Goal: Feedback & Contribution: Contribute content

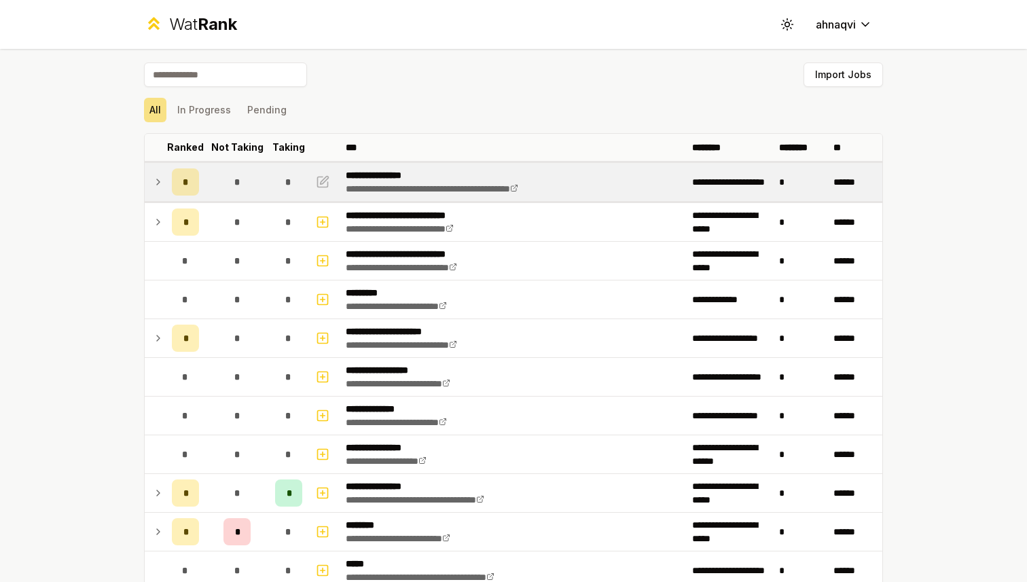
click at [160, 182] on icon at bounding box center [158, 182] width 11 height 16
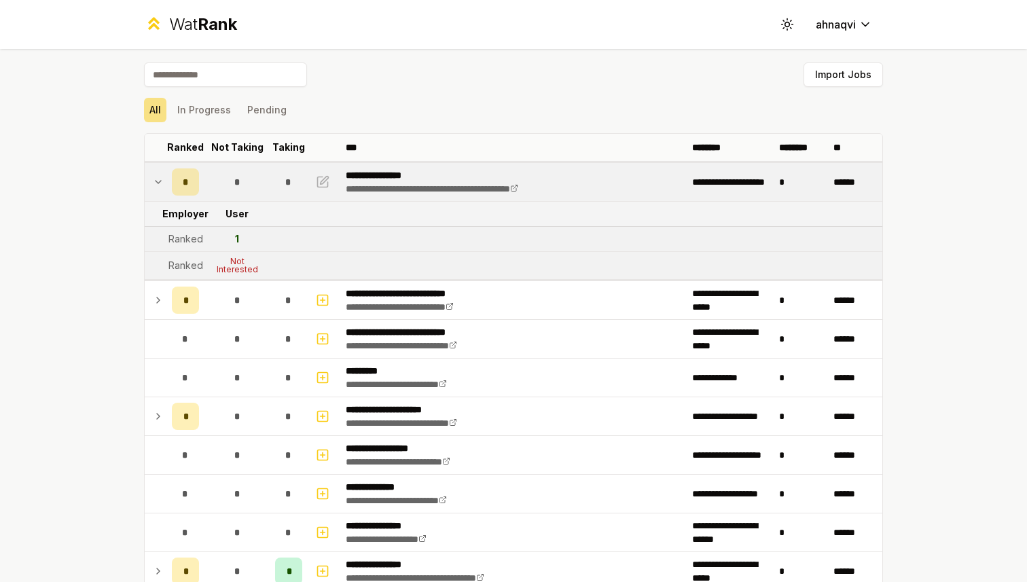
click at [161, 181] on icon at bounding box center [158, 182] width 11 height 16
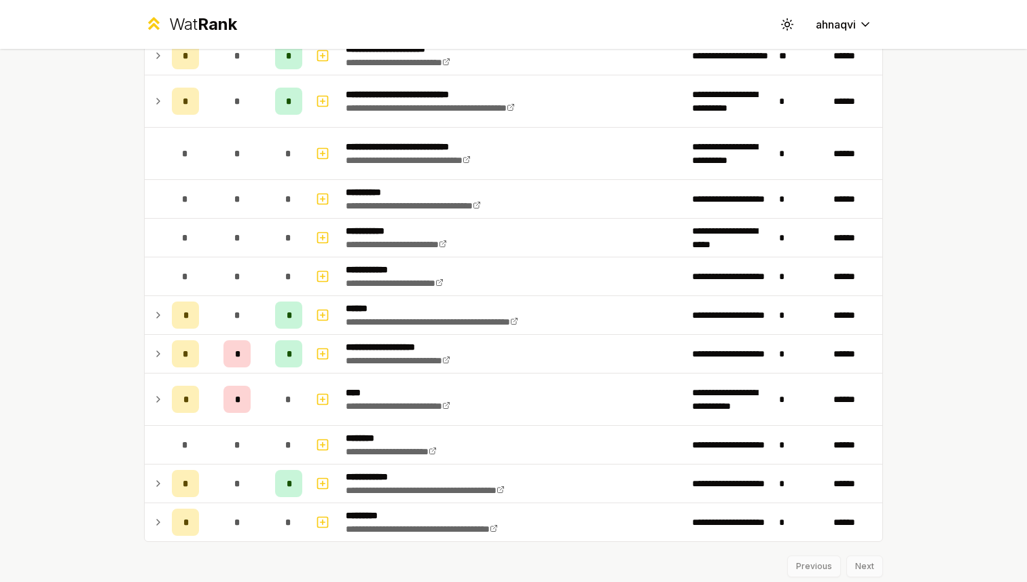
scroll to position [1657, 0]
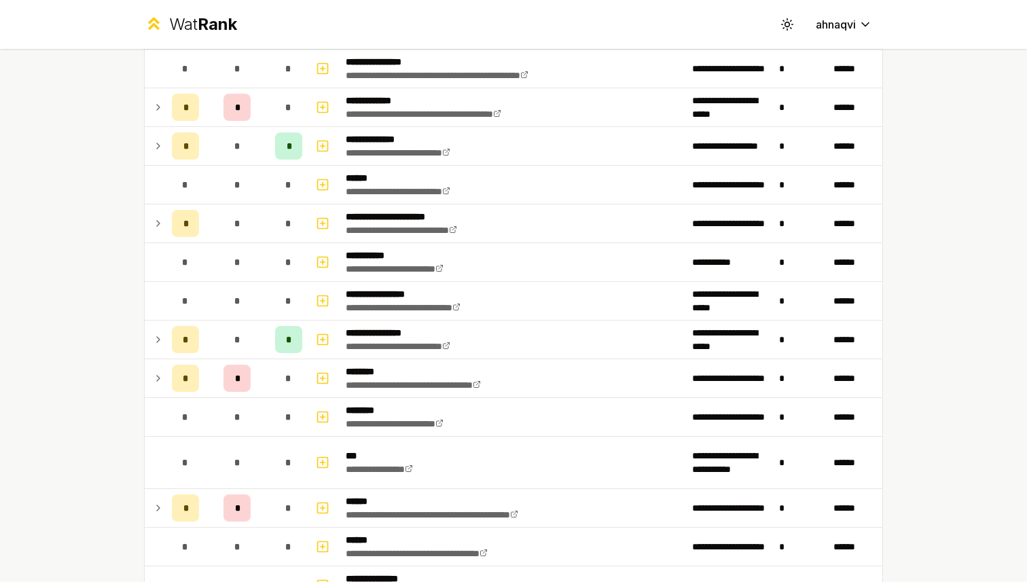
scroll to position [617, 0]
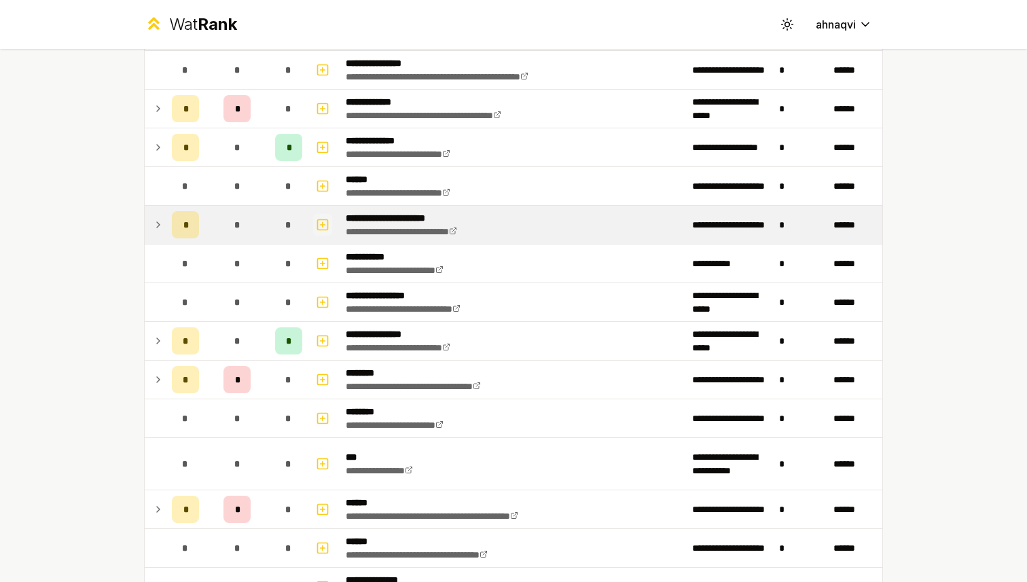
click at [327, 221] on icon "button" at bounding box center [323, 225] width 14 height 16
select select
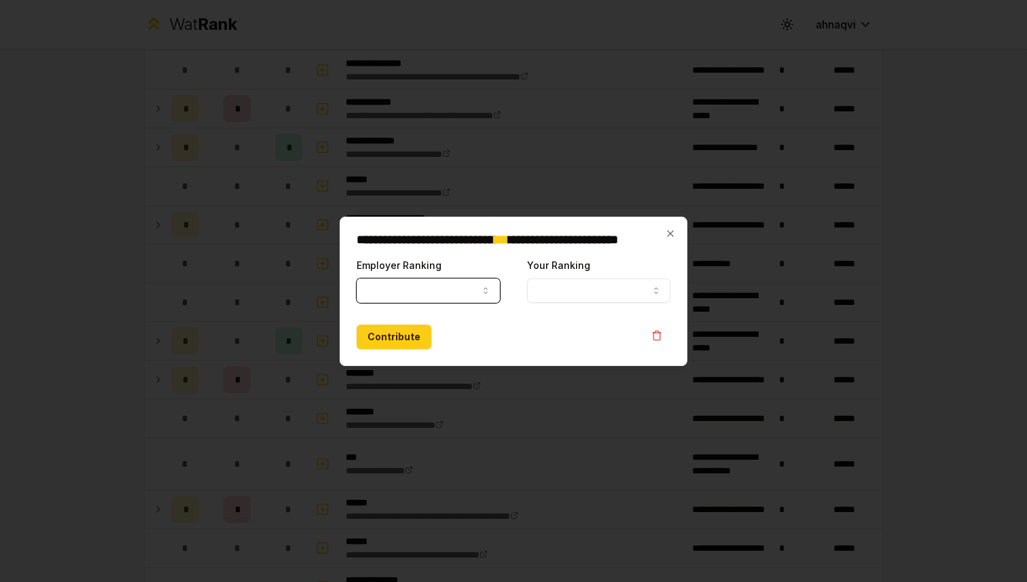
click at [423, 294] on button "Employer Ranking" at bounding box center [428, 291] width 143 height 24
select select "*****"
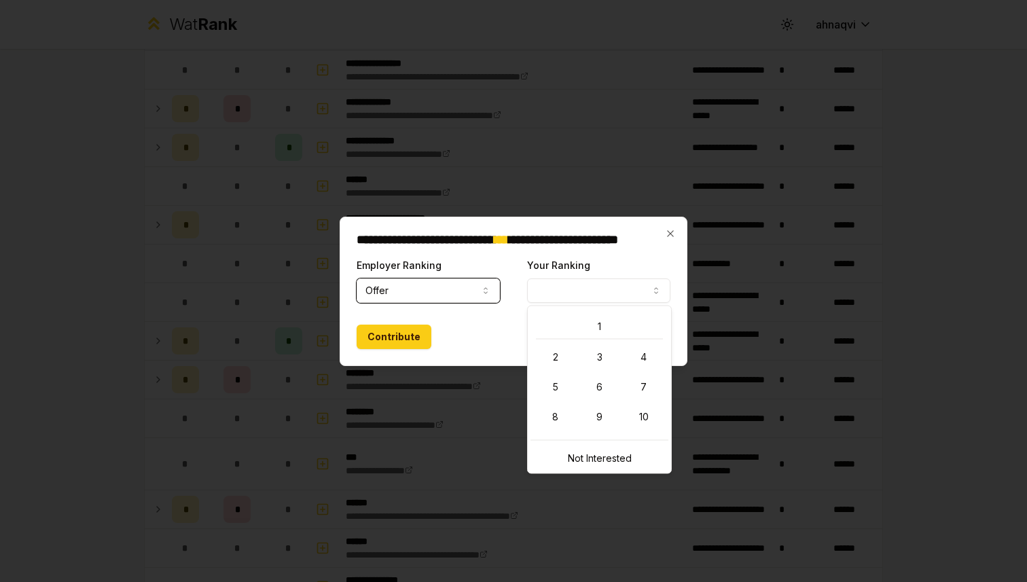
click at [569, 285] on button "Your Ranking" at bounding box center [598, 291] width 143 height 24
select select "*"
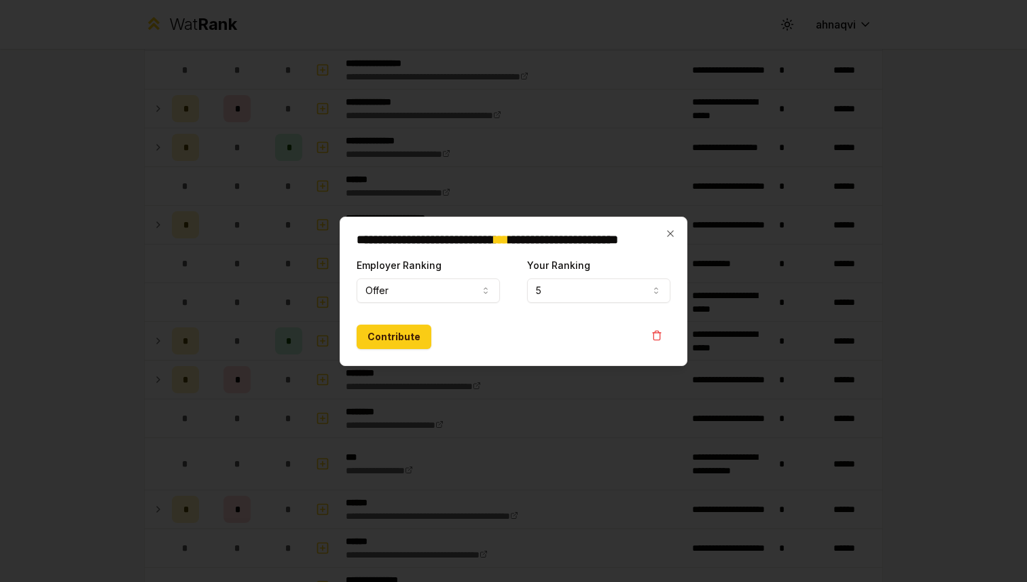
click at [535, 350] on div "**********" at bounding box center [514, 291] width 348 height 149
click at [404, 332] on button "Contribute" at bounding box center [394, 337] width 75 height 24
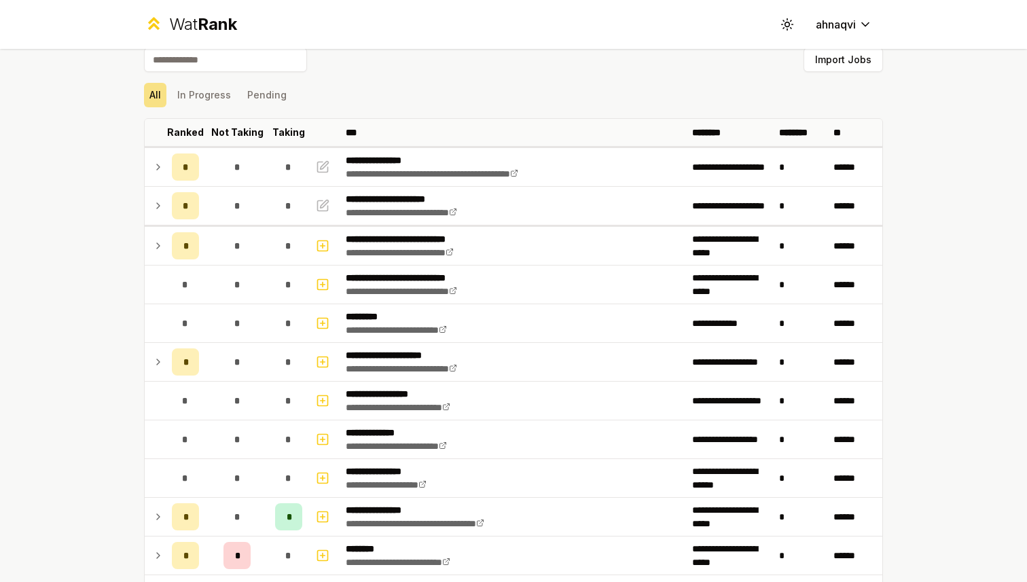
scroll to position [16, 0]
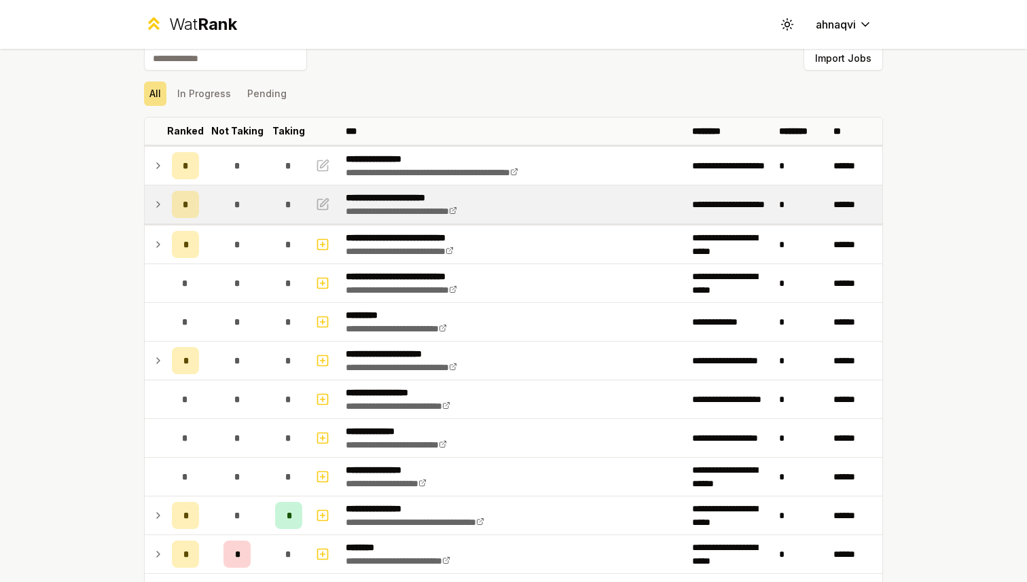
click at [153, 206] on icon at bounding box center [158, 204] width 11 height 16
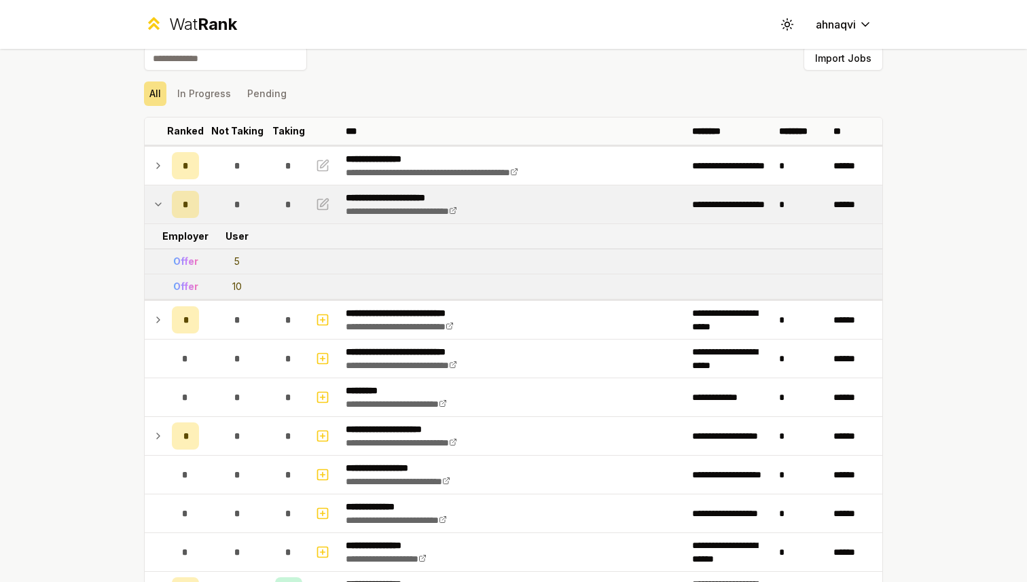
click at [154, 206] on icon at bounding box center [158, 204] width 11 height 16
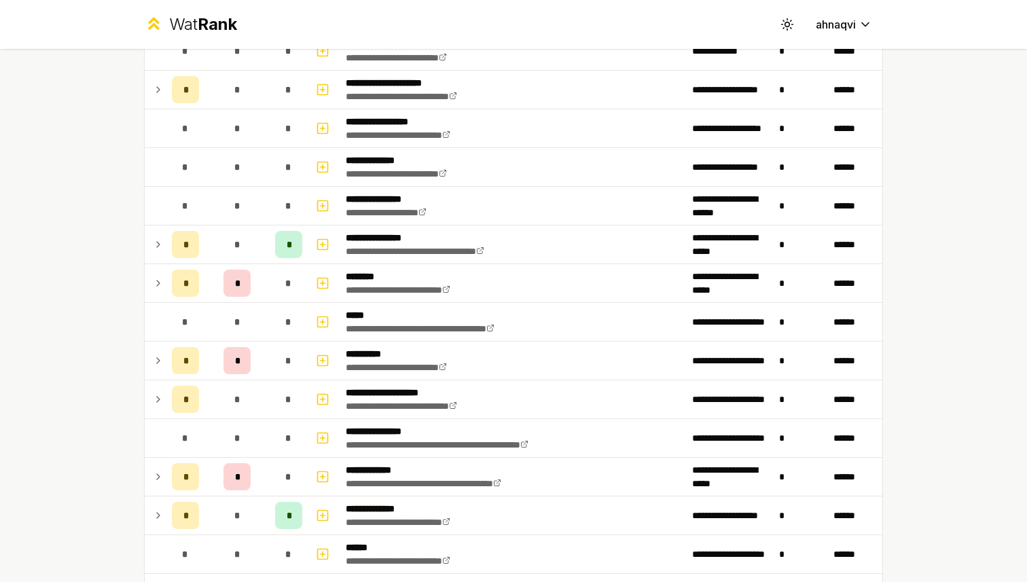
scroll to position [364, 0]
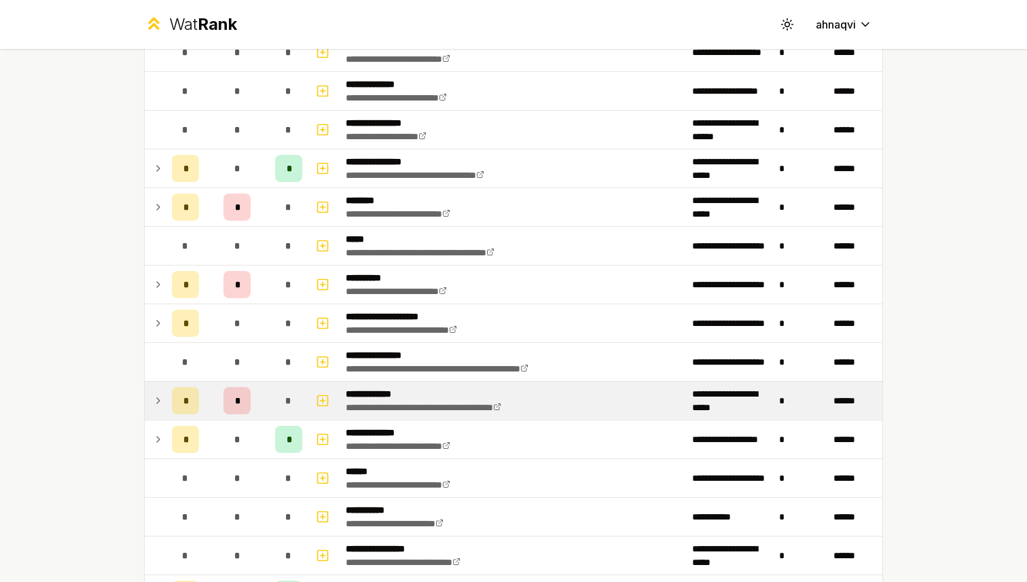
click at [157, 395] on icon at bounding box center [158, 401] width 11 height 16
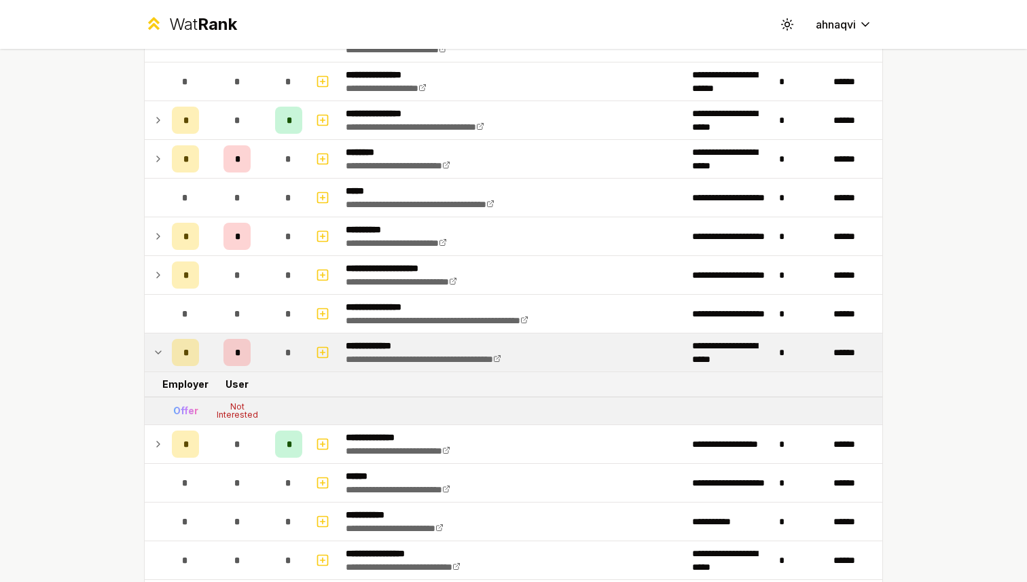
scroll to position [413, 0]
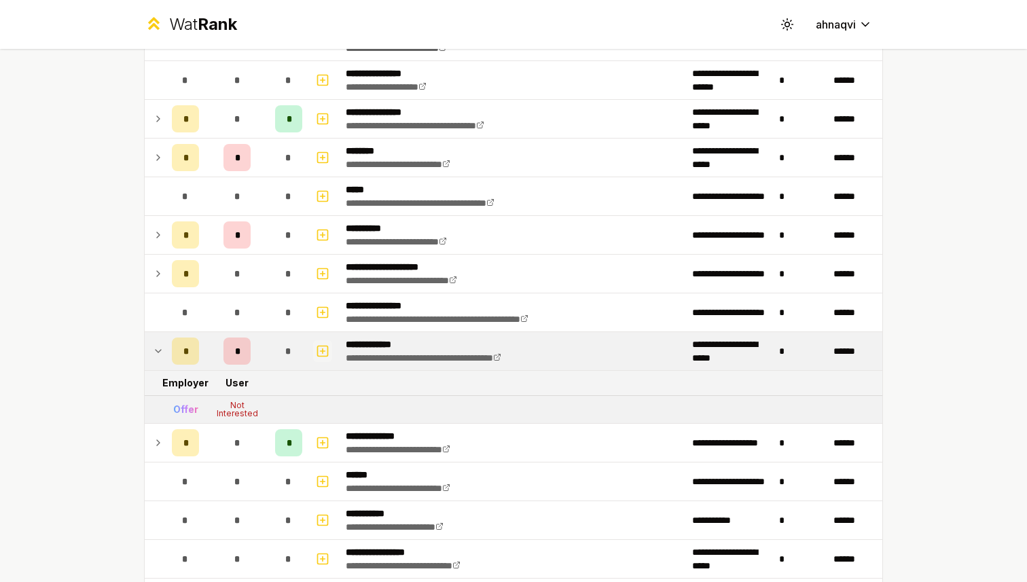
click at [318, 351] on rect "button" at bounding box center [323, 351] width 10 height 10
select select
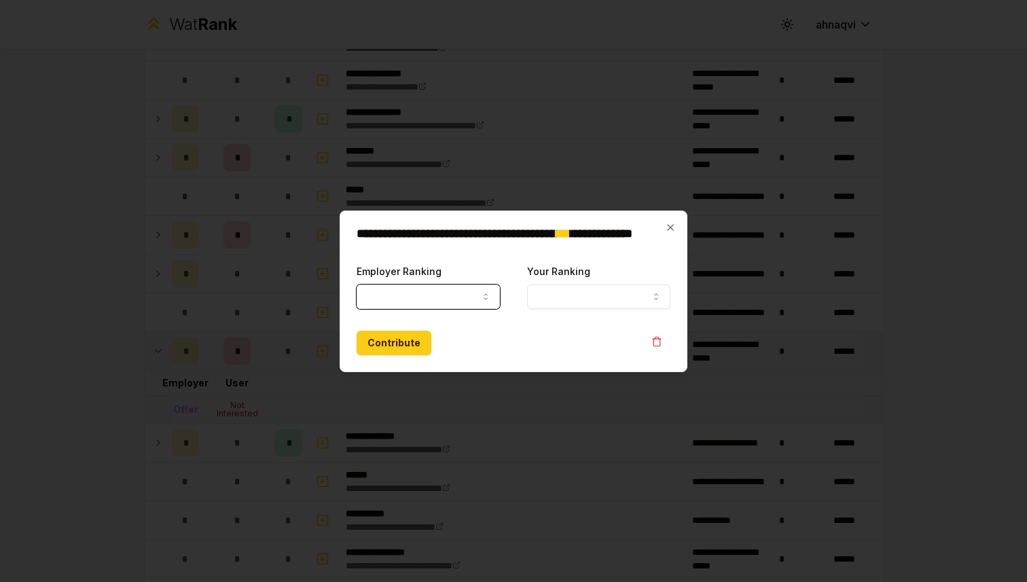
click at [395, 296] on button "Employer Ranking" at bounding box center [428, 297] width 143 height 24
select select "*****"
click at [556, 298] on button "Your Ranking" at bounding box center [598, 297] width 143 height 24
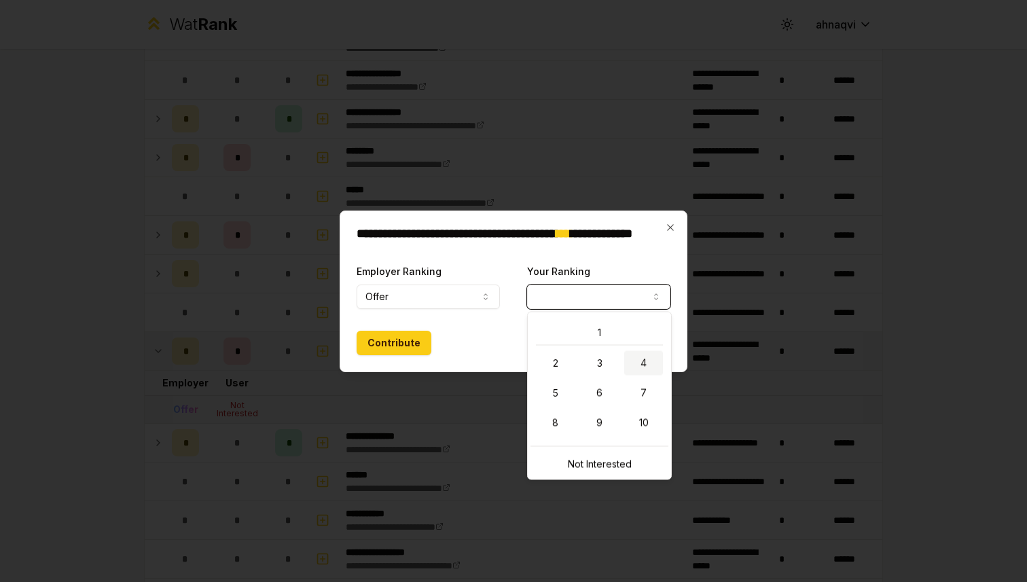
select select "*"
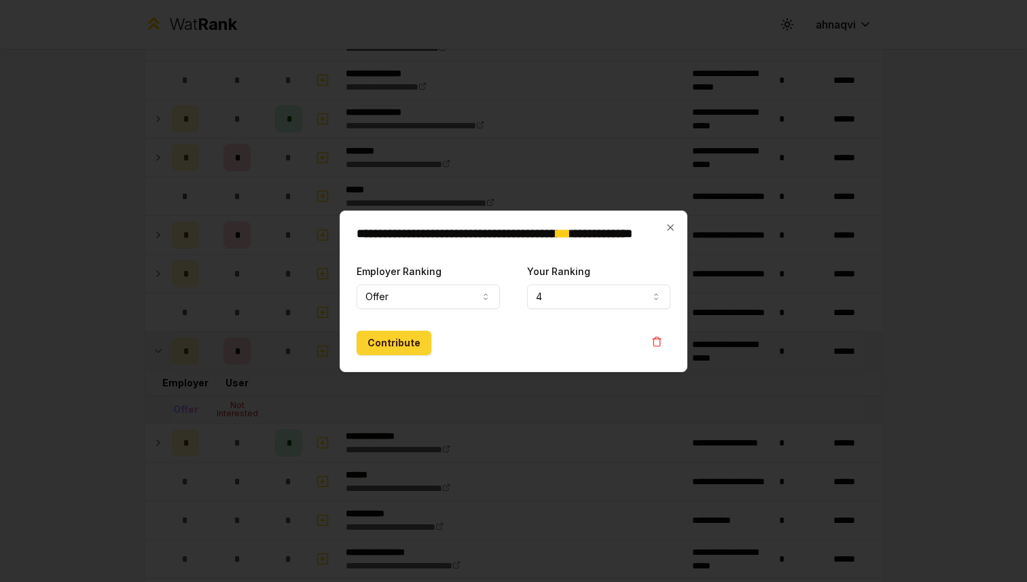
click at [396, 342] on button "Contribute" at bounding box center [394, 343] width 75 height 24
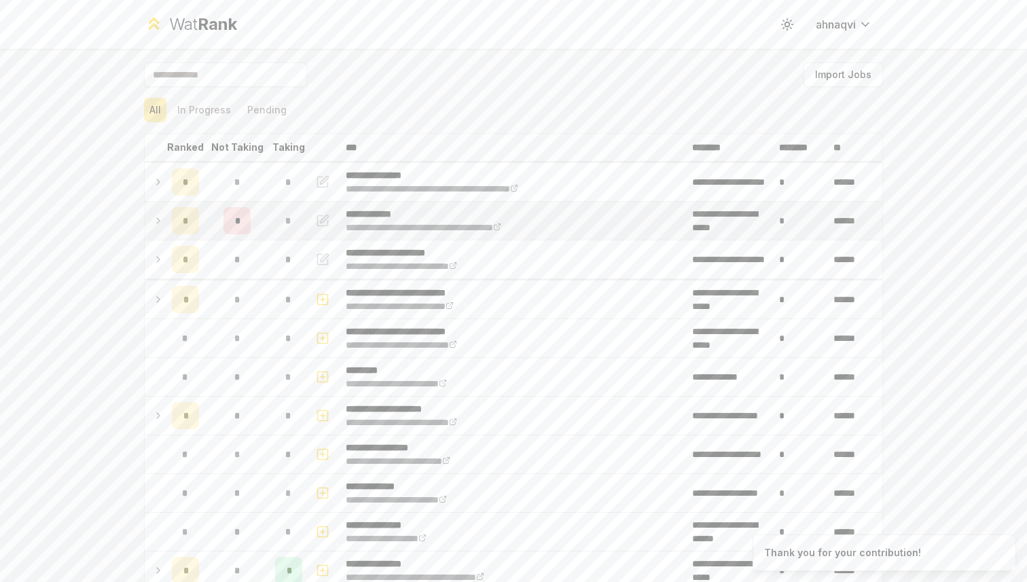
click at [472, 211] on p "**********" at bounding box center [451, 214] width 211 height 14
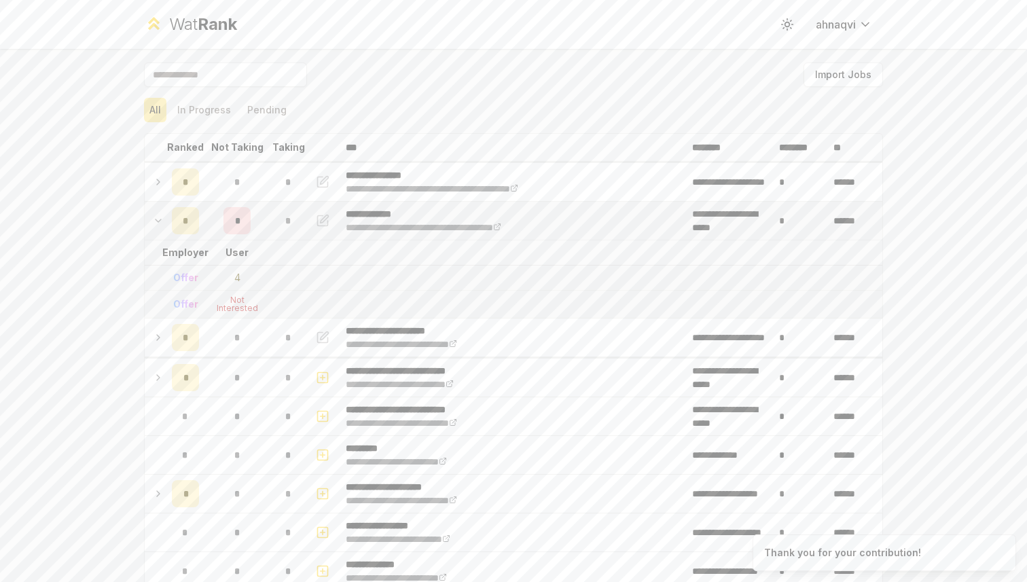
click at [472, 211] on p "**********" at bounding box center [451, 214] width 211 height 14
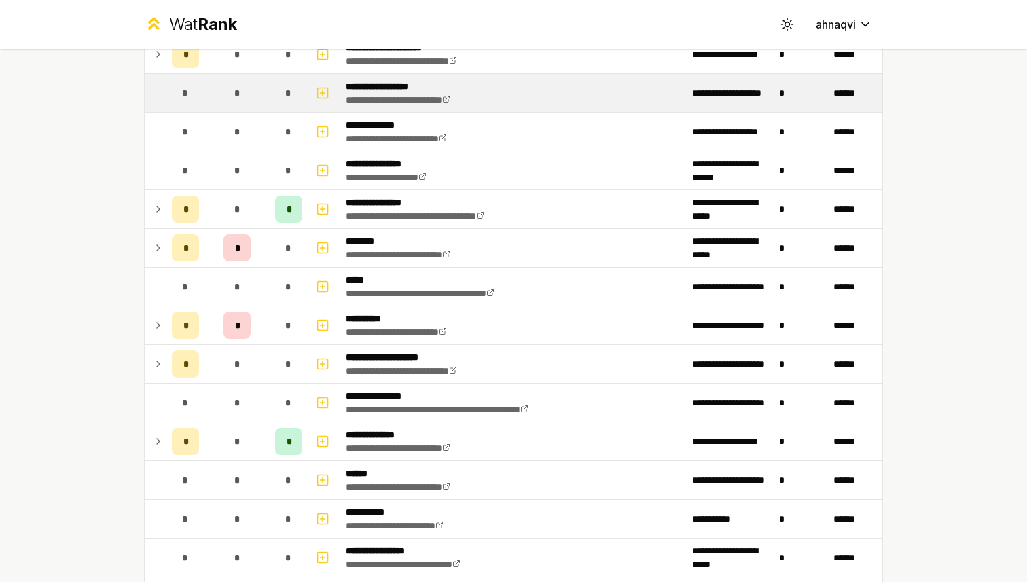
scroll to position [364, 0]
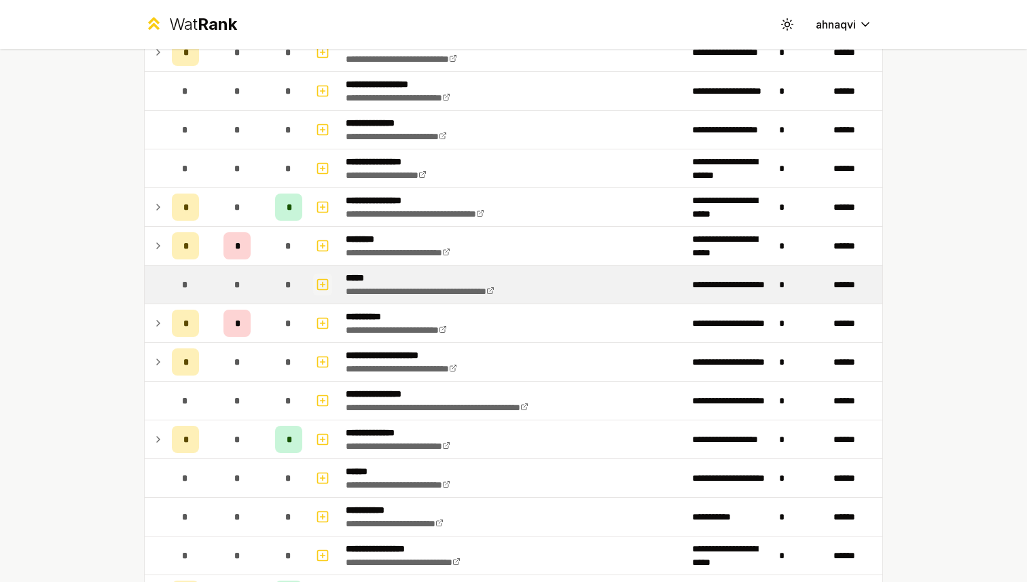
click at [324, 281] on icon "button" at bounding box center [323, 285] width 14 height 16
select select
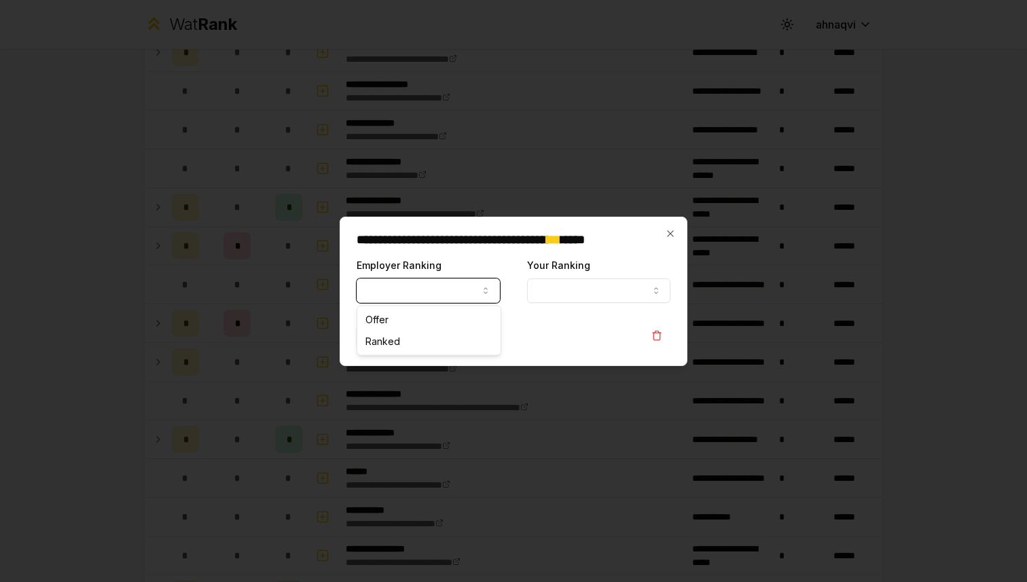
click at [391, 285] on button "Employer Ranking" at bounding box center [428, 291] width 143 height 24
select select "*****"
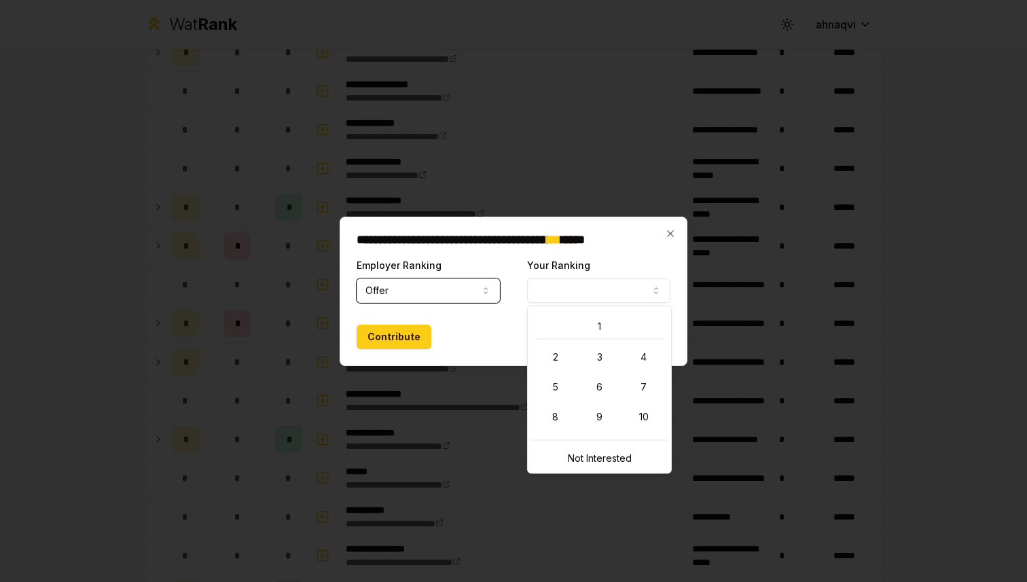
click at [544, 291] on button "Your Ranking" at bounding box center [598, 291] width 143 height 24
select select "*"
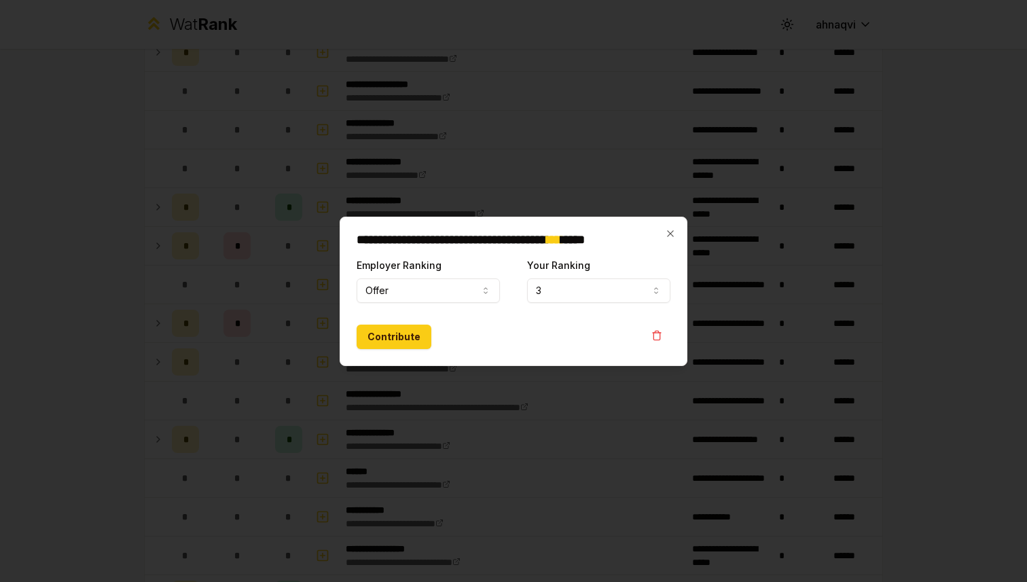
click at [507, 348] on div "Contribute" at bounding box center [514, 337] width 314 height 24
click at [402, 338] on button "Contribute" at bounding box center [394, 337] width 75 height 24
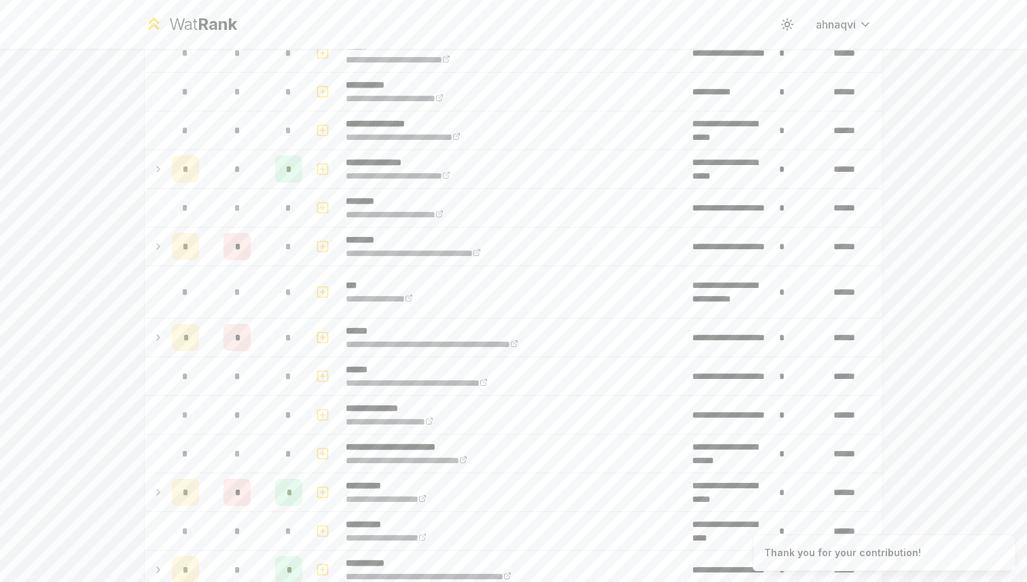
scroll to position [853, 0]
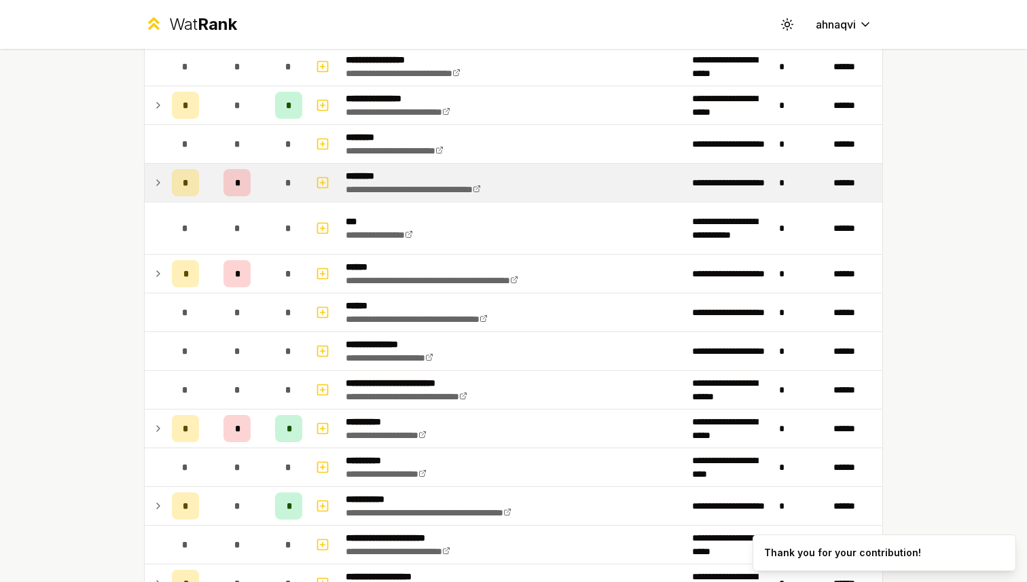
click at [152, 177] on td at bounding box center [156, 183] width 22 height 38
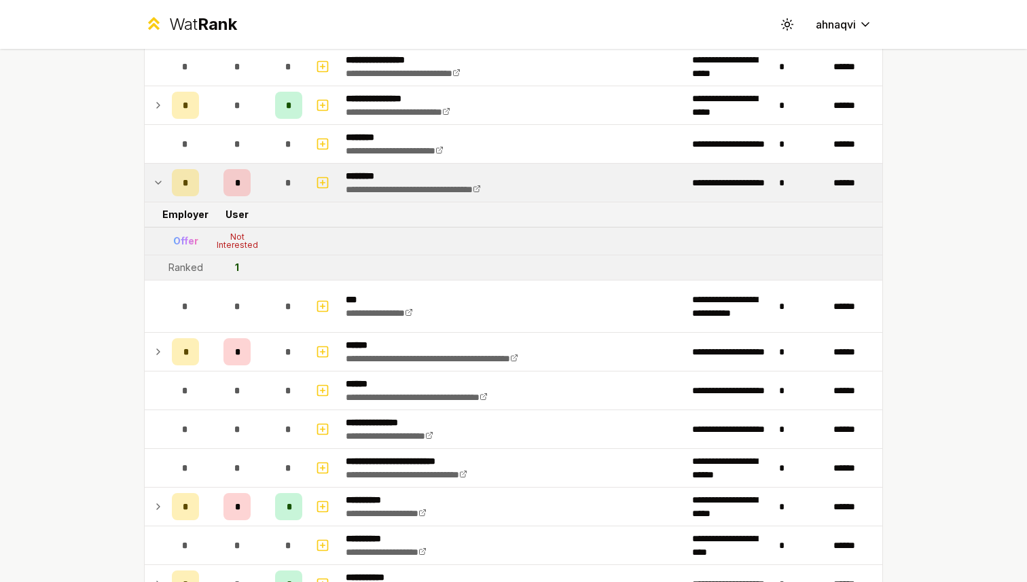
click at [154, 181] on icon at bounding box center [158, 183] width 11 height 16
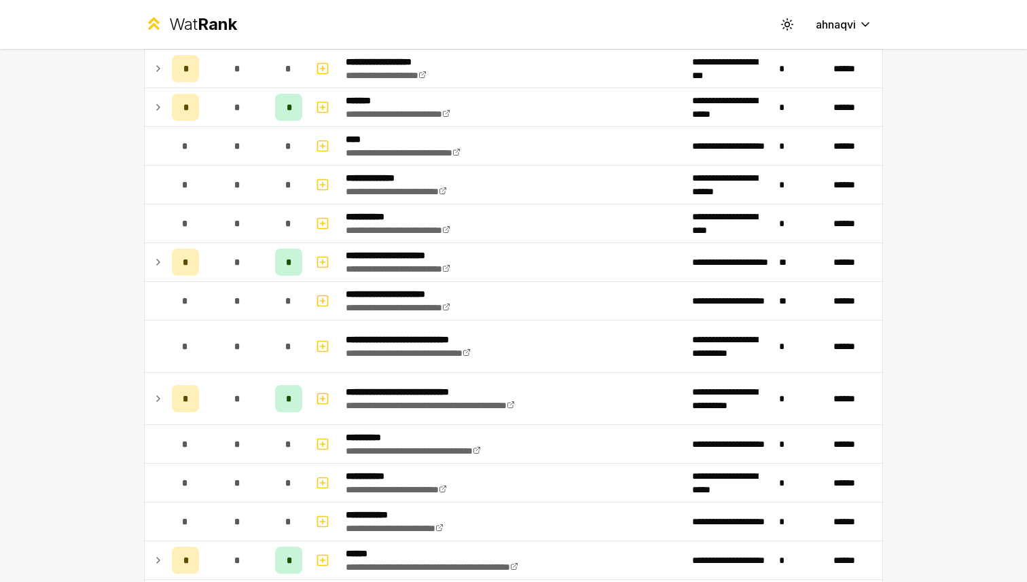
scroll to position [1657, 0]
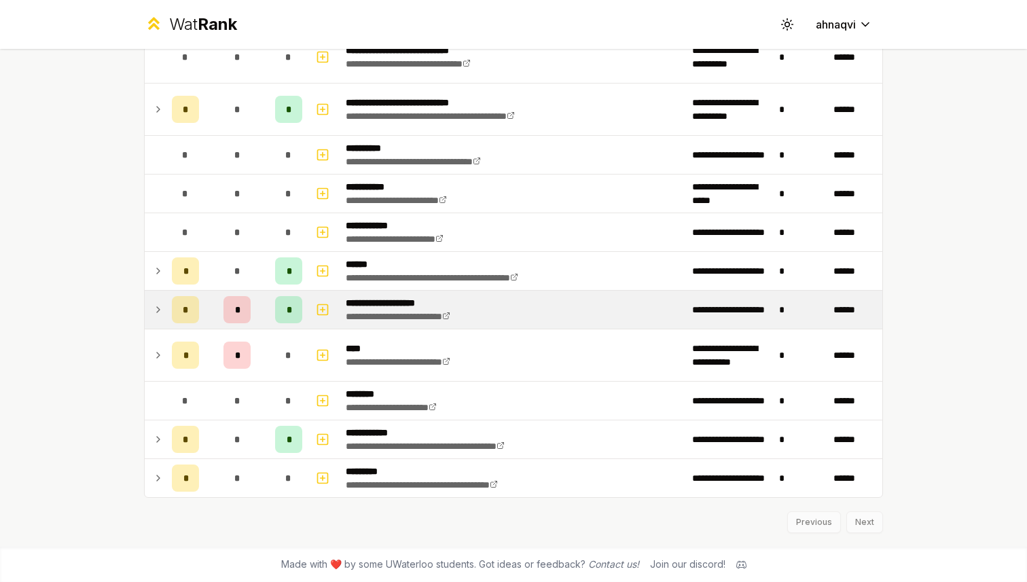
click at [164, 308] on td at bounding box center [156, 310] width 22 height 38
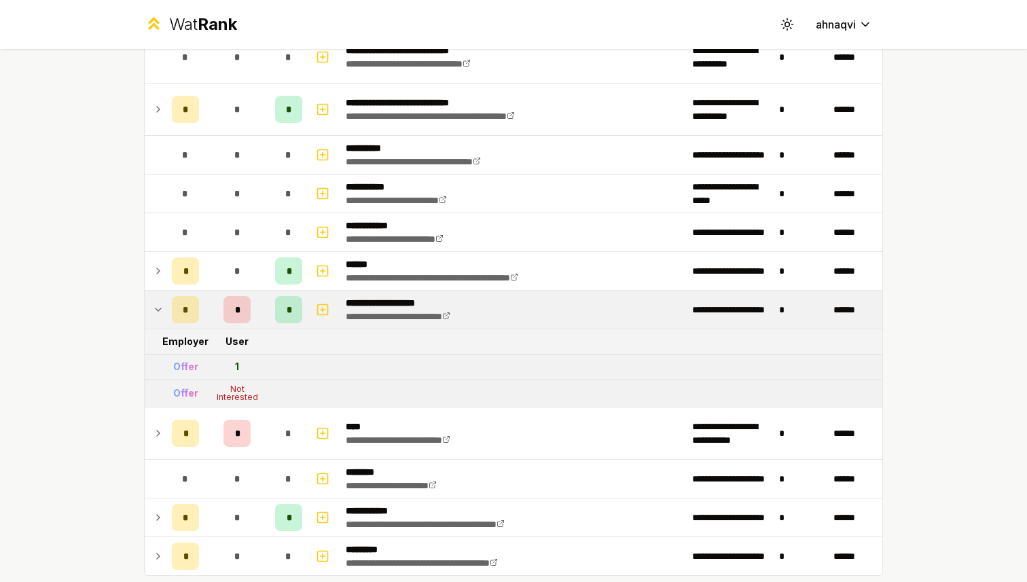
click at [164, 308] on td at bounding box center [156, 310] width 22 height 38
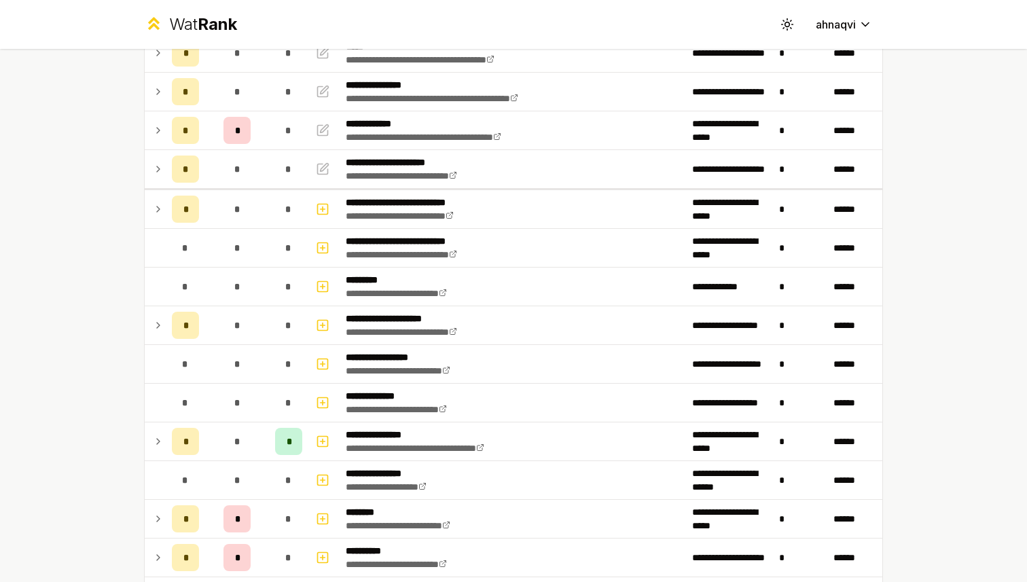
scroll to position [0, 0]
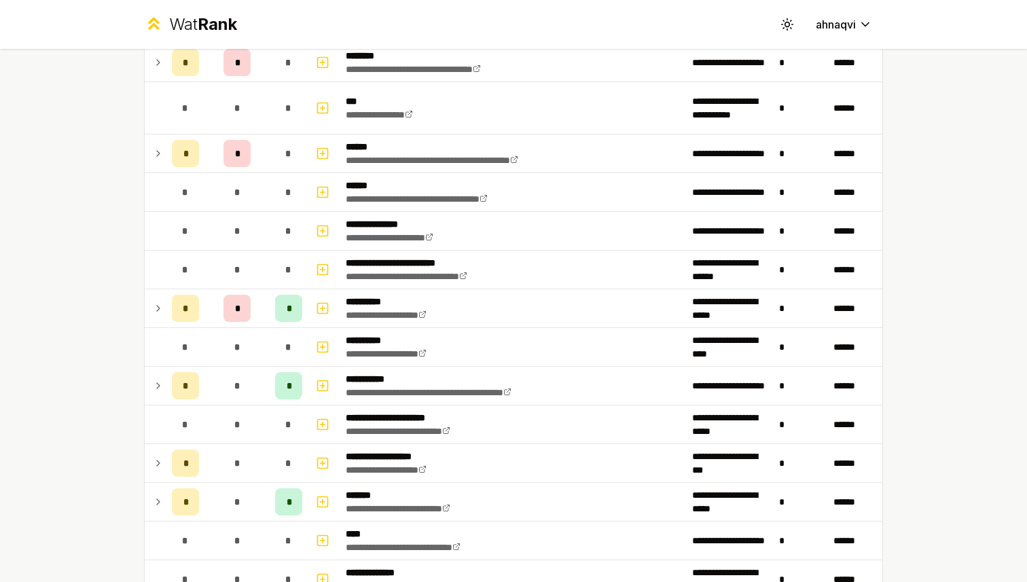
scroll to position [966, 0]
